Goal: Task Accomplishment & Management: Use online tool/utility

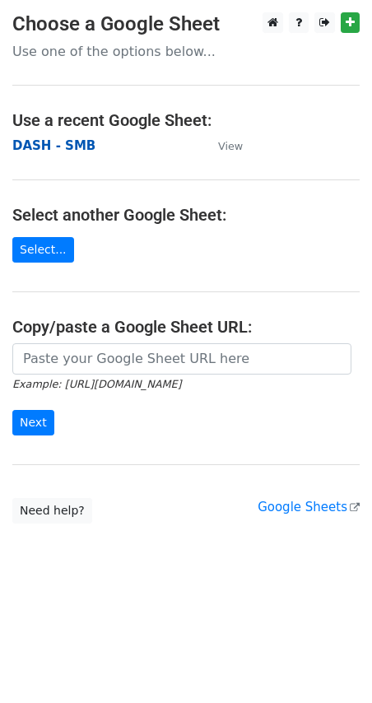
click at [59, 143] on strong "DASH - SMB" at bounding box center [53, 145] width 83 height 15
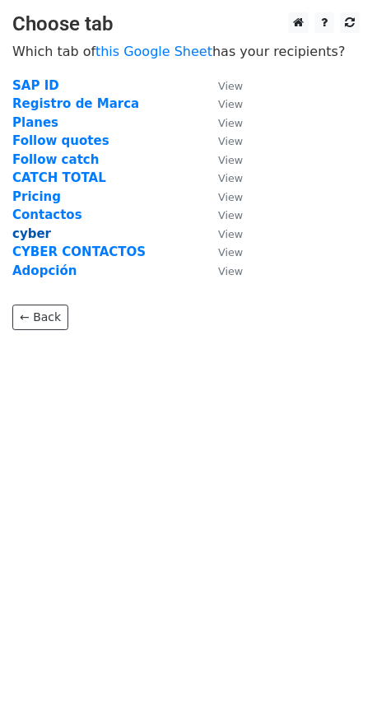
click at [41, 236] on strong "cyber" at bounding box center [31, 233] width 39 height 15
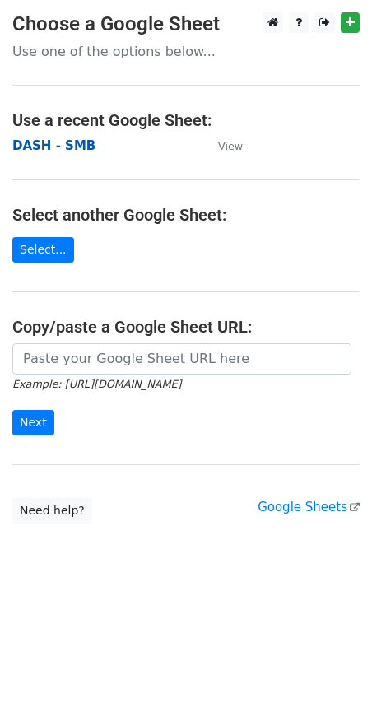
click at [69, 145] on strong "DASH - SMB" at bounding box center [53, 145] width 83 height 15
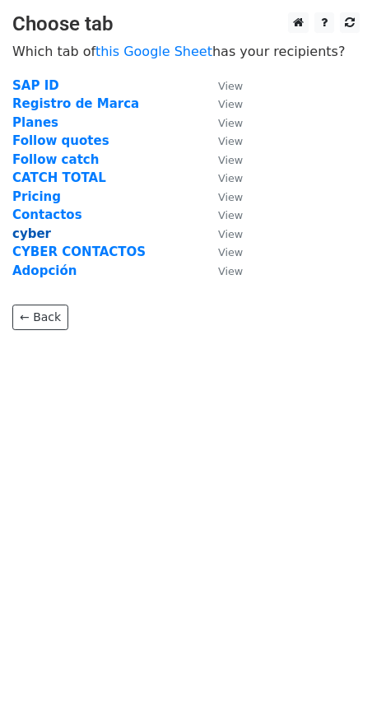
click at [40, 232] on strong "cyber" at bounding box center [31, 233] width 39 height 15
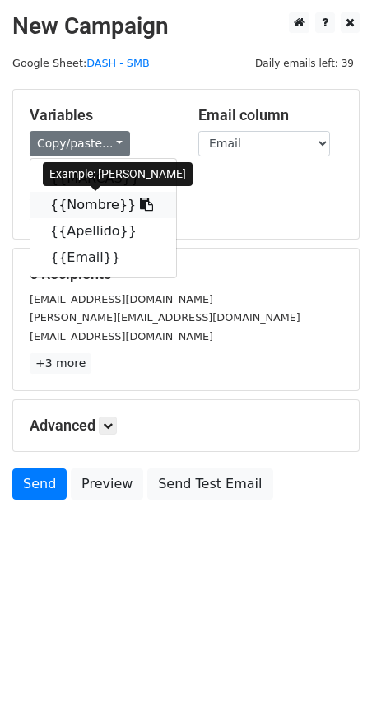
click at [91, 204] on link "{{Nombre}}" at bounding box center [103, 205] width 146 height 26
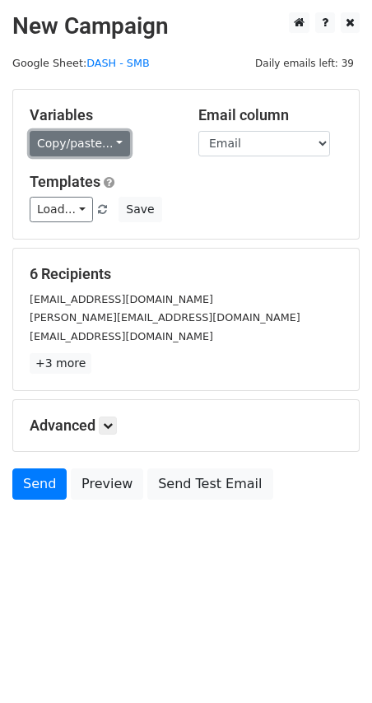
click at [106, 146] on link "Copy/paste..." at bounding box center [80, 144] width 100 height 26
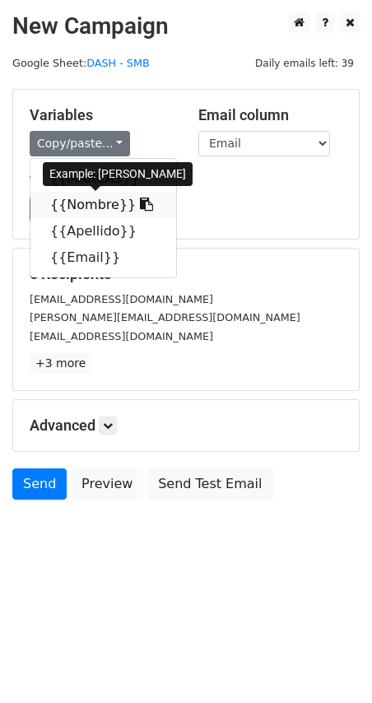
click at [102, 206] on link "{{Nombre}}" at bounding box center [103, 205] width 146 height 26
